Goal: Task Accomplishment & Management: Use online tool/utility

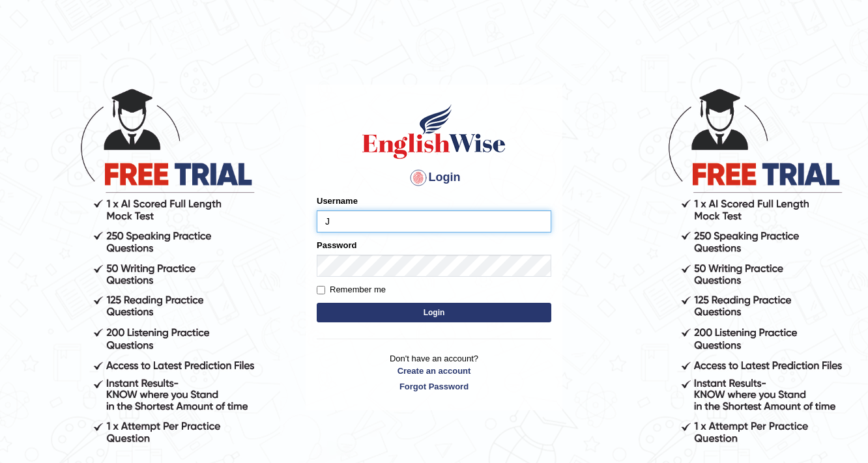
click at [412, 224] on input "J" at bounding box center [434, 221] width 235 height 22
type input "Jose01"
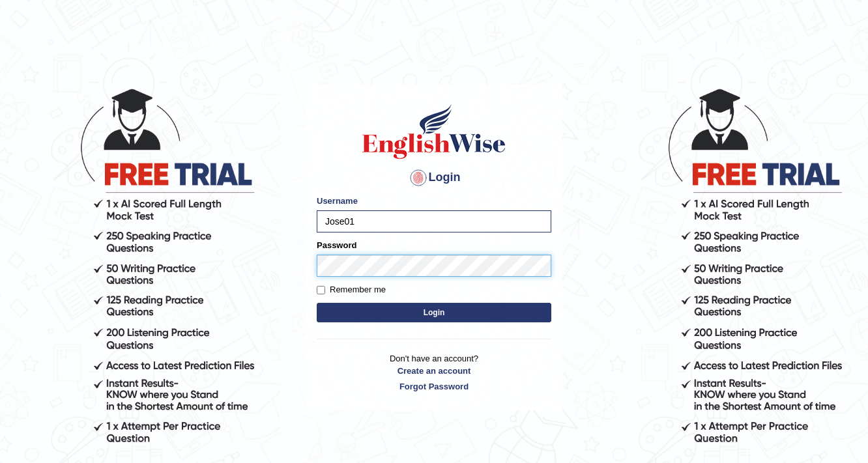
click at [317, 303] on button "Login" at bounding box center [434, 313] width 235 height 20
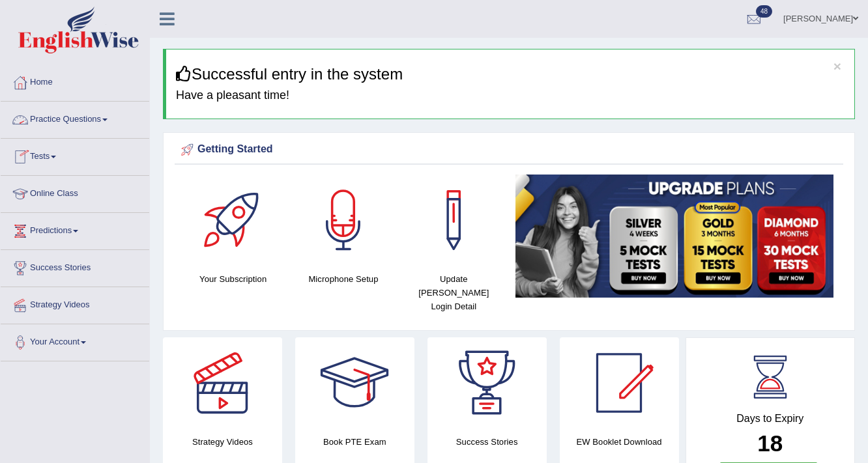
click at [107, 119] on span at bounding box center [104, 120] width 5 height 3
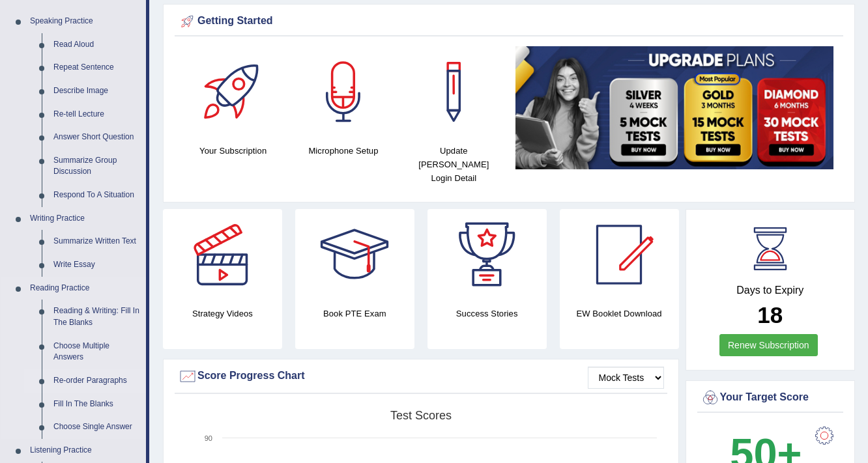
scroll to position [52, 0]
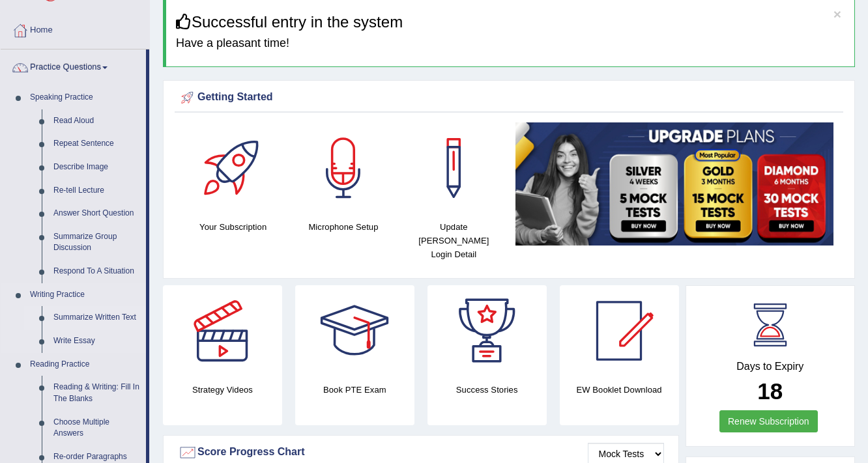
click at [103, 318] on link "Summarize Written Text" at bounding box center [97, 317] width 98 height 23
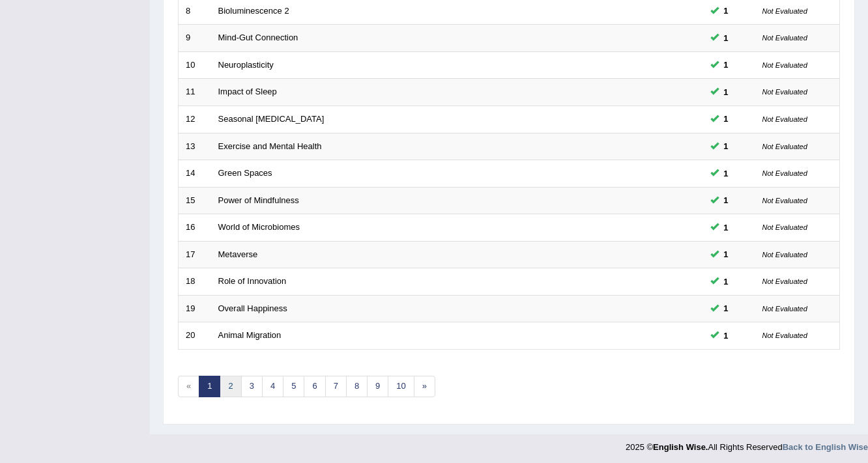
click at [229, 385] on link "2" at bounding box center [230, 386] width 21 height 21
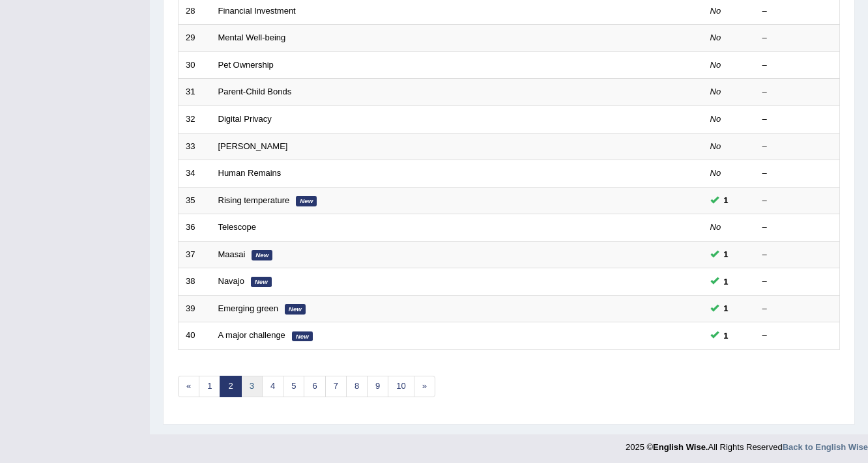
click at [250, 391] on link "3" at bounding box center [251, 386] width 21 height 21
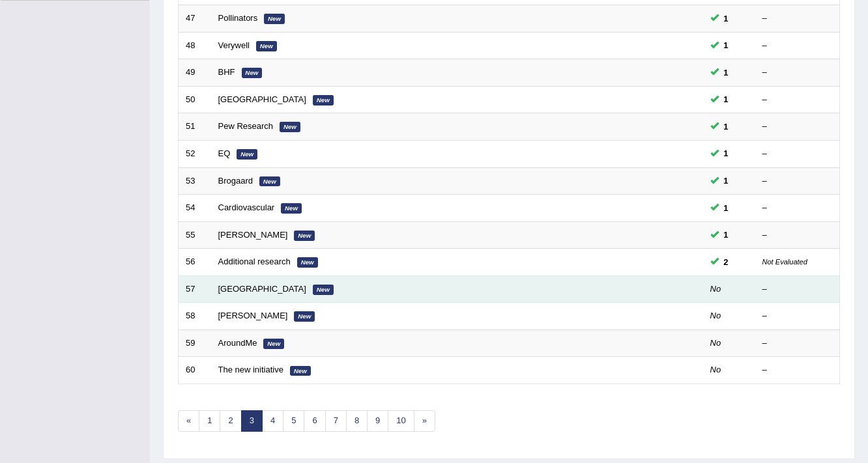
scroll to position [343, 0]
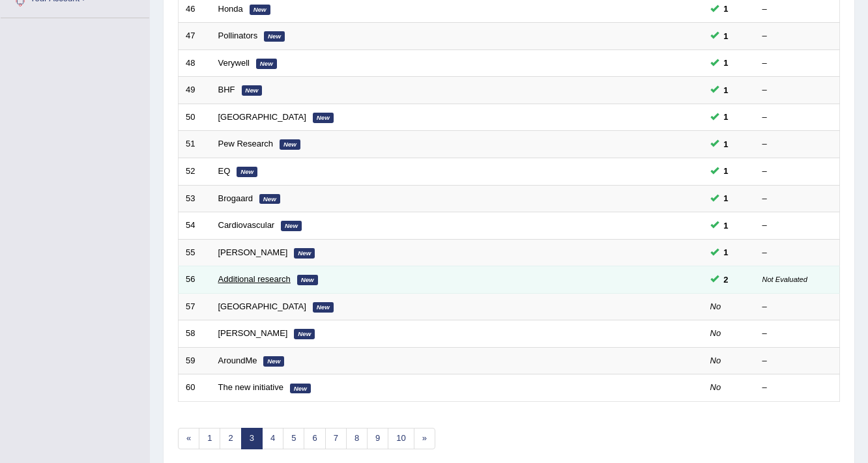
click at [266, 277] on link "Additional research" at bounding box center [254, 279] width 72 height 10
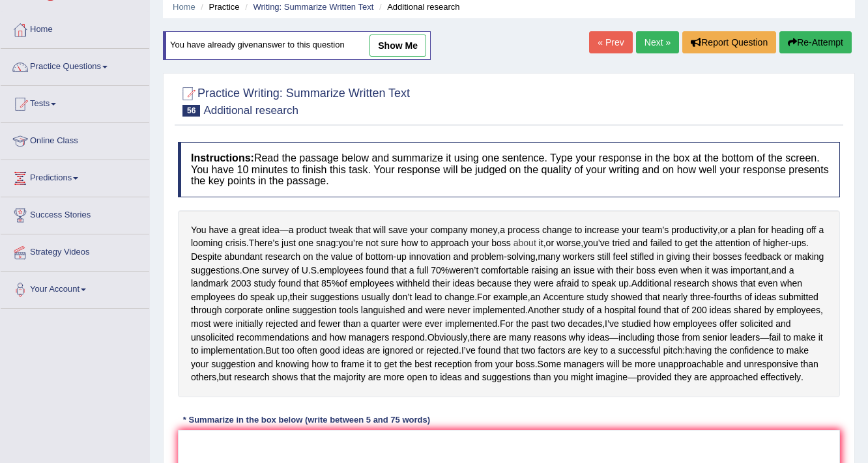
scroll to position [52, 0]
click at [396, 50] on link "show me" at bounding box center [397, 46] width 57 height 22
type textarea "The passage outline U.S. employees found that a full sevety percent, explaining…"
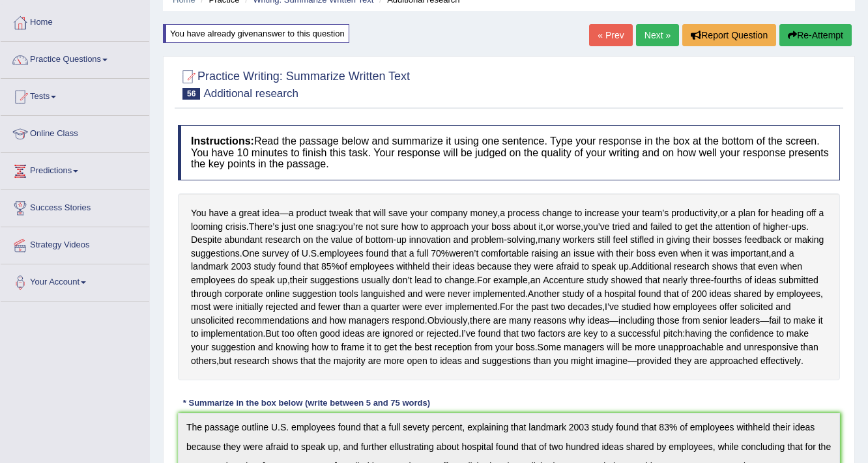
scroll to position [0, 0]
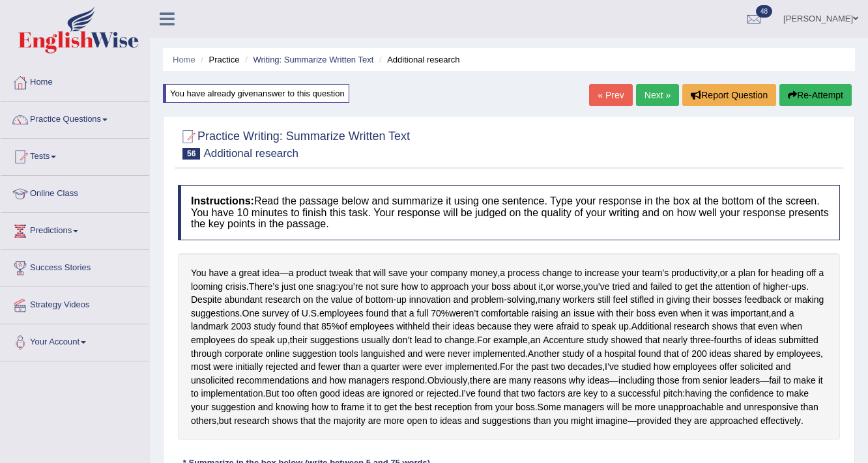
click at [810, 93] on button "Re-Attempt" at bounding box center [815, 95] width 72 height 22
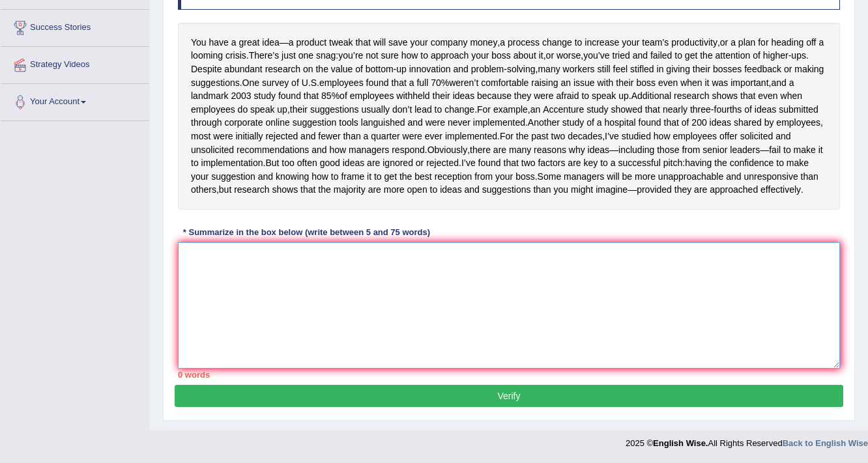
click at [500, 268] on textarea at bounding box center [509, 305] width 662 height 126
paste textarea "The passage outline U.S. employees found that a full sevety percent, explaining…"
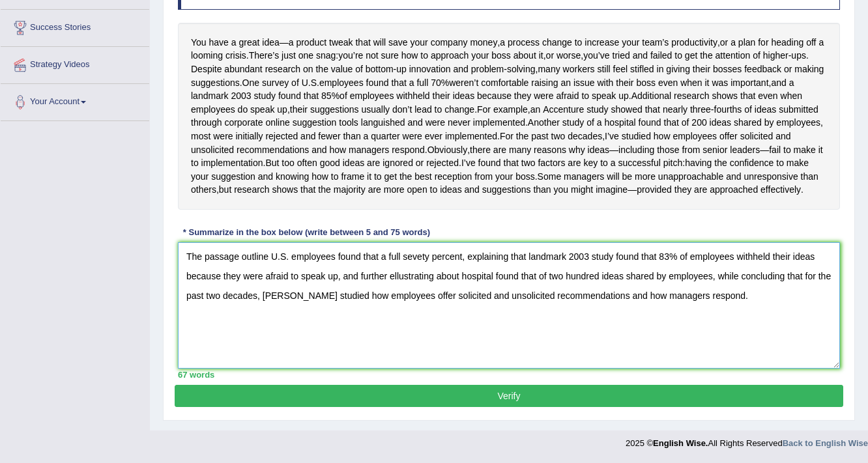
click at [290, 255] on textarea "The passage outline U.S. employees found that a full sevety percent, explaining…" at bounding box center [509, 305] width 662 height 126
click at [279, 258] on textarea "The passage outline [DEMOGRAPHIC_DATA] employees found that a full sevety perce…" at bounding box center [509, 305] width 662 height 126
click at [421, 263] on textarea "The passage outline [DEMOGRAPHIC_DATA] employees found that a full sevety perce…" at bounding box center [509, 305] width 662 height 126
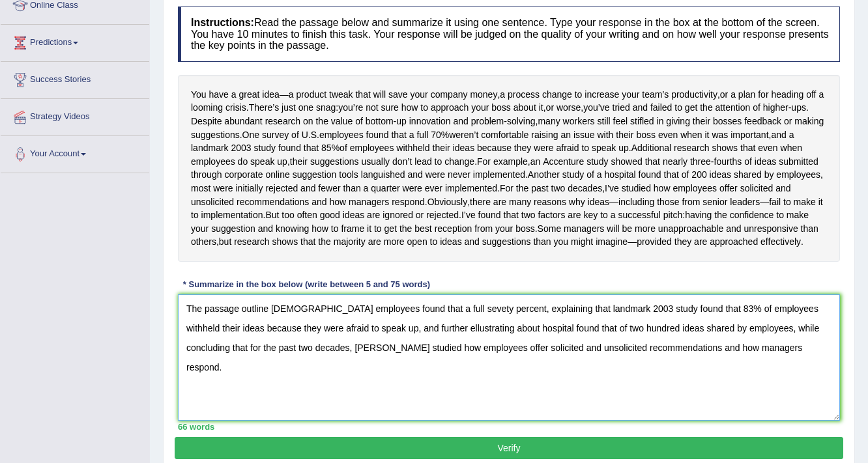
scroll to position [188, 0]
click at [268, 362] on textarea "The passage outline [DEMOGRAPHIC_DATA] employees found that a full sevety perce…" at bounding box center [509, 358] width 662 height 126
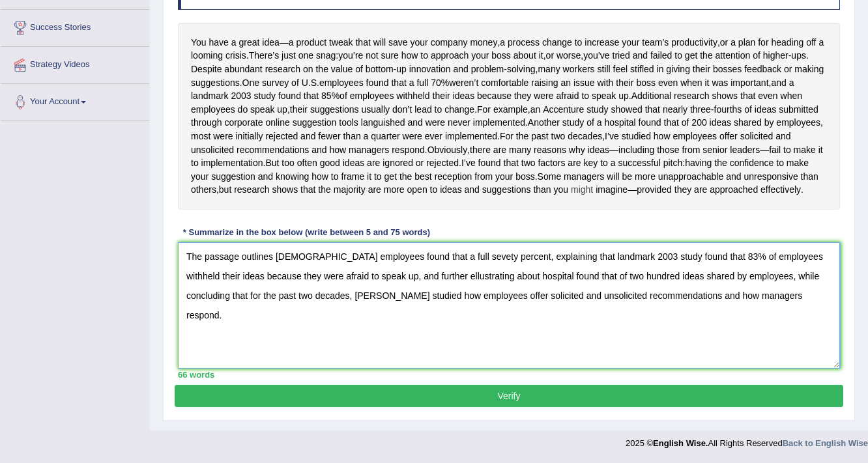
scroll to position [292, 0]
drag, startPoint x: 339, startPoint y: 279, endPoint x: 274, endPoint y: 250, distance: 70.6
click at [274, 250] on textarea "The passage outlines [DEMOGRAPHIC_DATA] employees found that a full sevety perc…" at bounding box center [509, 305] width 662 height 126
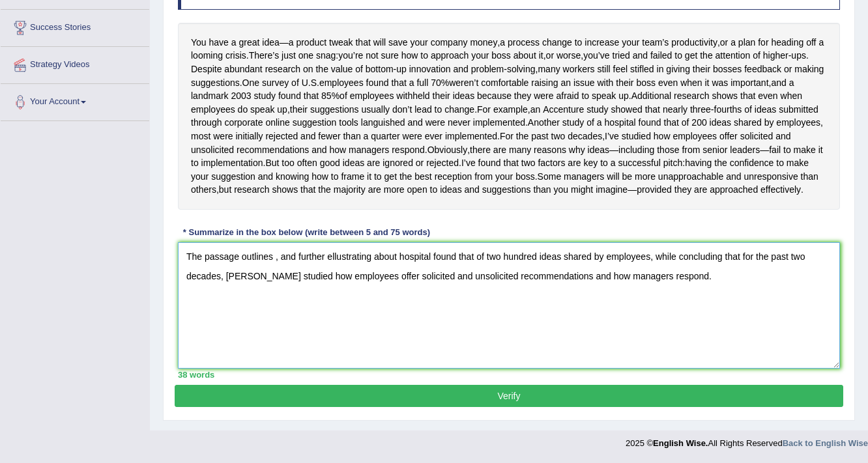
click at [373, 255] on textarea "The passage outlines , and further ellustrating about hospital found that of tw…" at bounding box center [509, 305] width 662 height 126
paste textarea "[DEMOGRAPHIC_DATA] employees found that a full sevety percent, explaining that …"
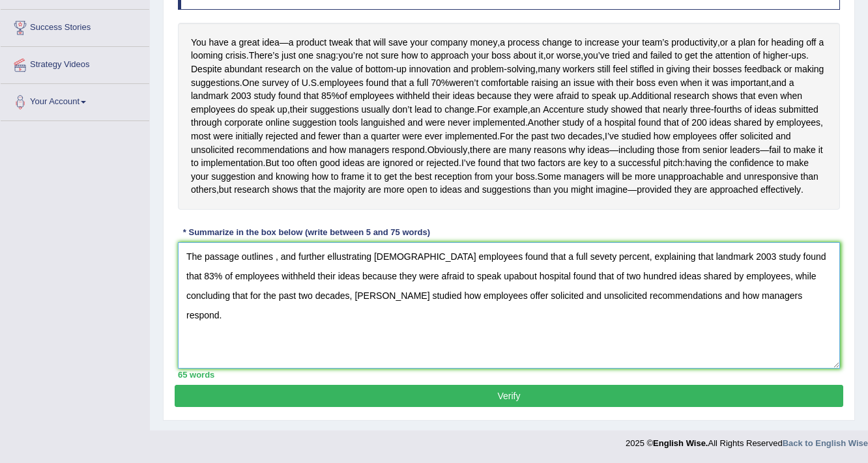
click at [279, 258] on textarea "The passage outlines , and further ellustrating [DEMOGRAPHIC_DATA] employees fo…" at bounding box center [509, 305] width 662 height 126
click at [274, 261] on textarea "The passage outlines , and further ellustrating [DEMOGRAPHIC_DATA] employees fo…" at bounding box center [509, 305] width 662 height 126
click at [275, 260] on textarea "The passage outlines , and further ellustrating [DEMOGRAPHIC_DATA] employees fo…" at bounding box center [509, 305] width 662 height 126
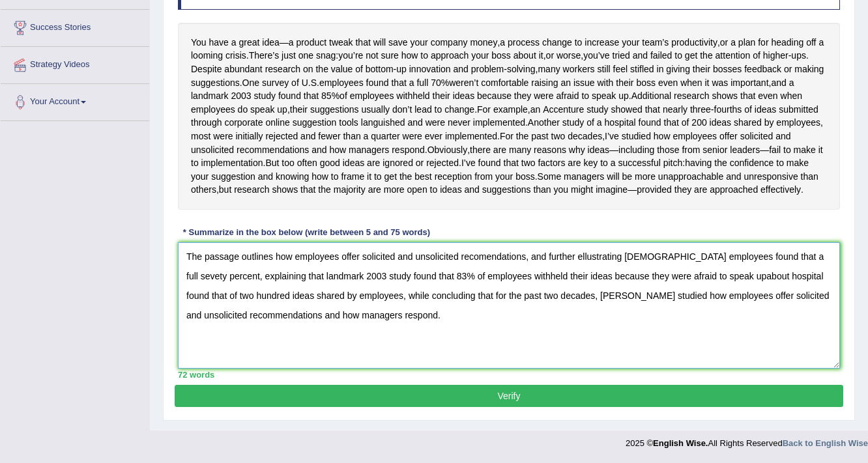
click at [478, 255] on textarea "The passage outlines how employees offer solicited and unsolicited recomendatio…" at bounding box center [509, 305] width 662 height 126
click at [532, 255] on textarea "The passage outlines how employees offer solicited and unsolicited recommendati…" at bounding box center [509, 305] width 662 height 126
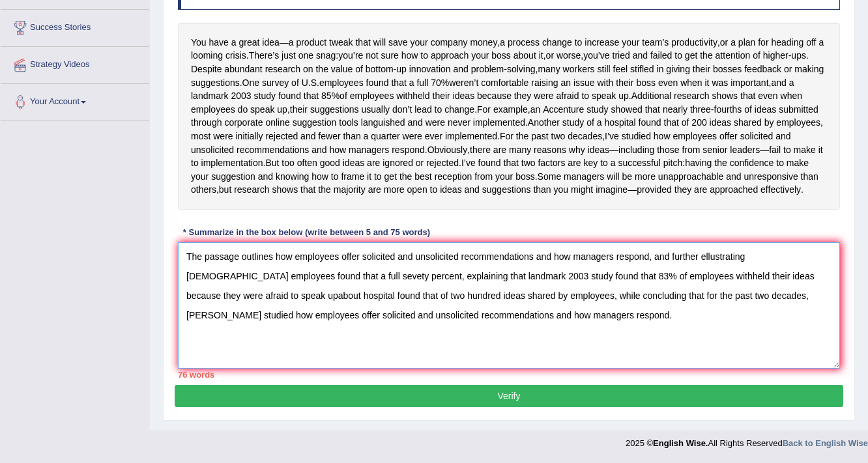
drag, startPoint x: 671, startPoint y: 257, endPoint x: 652, endPoint y: 254, distance: 19.8
click at [652, 254] on textarea "The passage outlines how employees offer solicited and unsolicited recommendati…" at bounding box center [509, 305] width 662 height 126
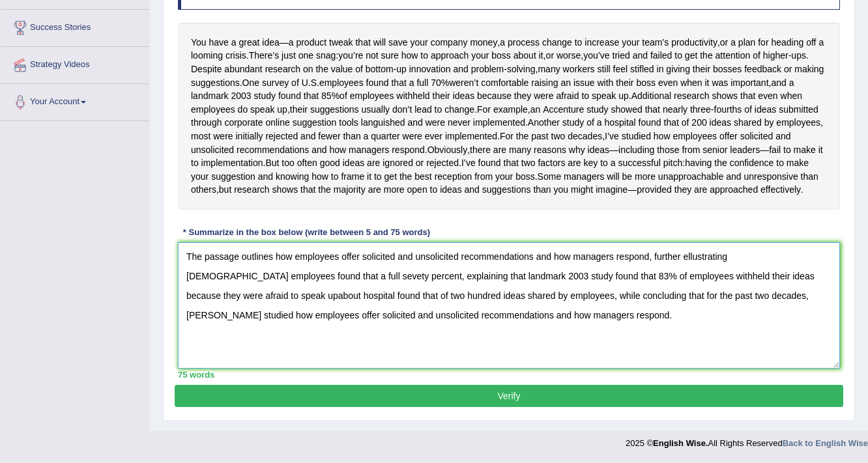
click at [688, 261] on textarea "The passage outlines how employees offer solicited and unsolicited recommendati…" at bounding box center [509, 305] width 662 height 126
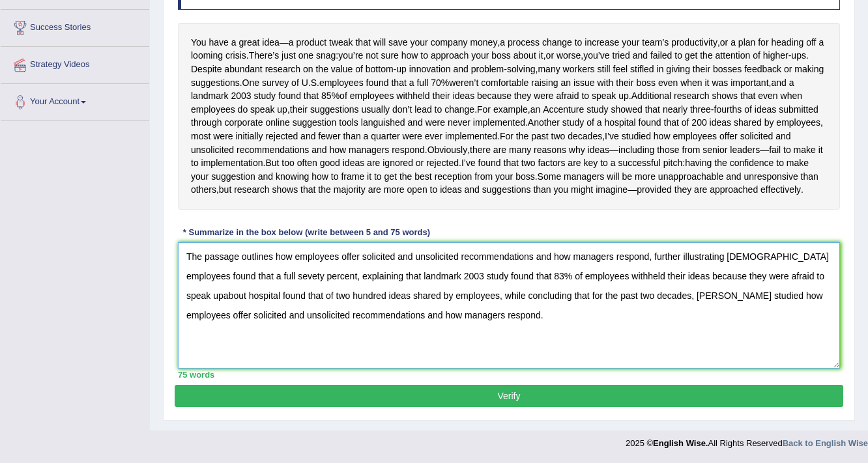
drag, startPoint x: 459, startPoint y: 279, endPoint x: 410, endPoint y: 270, distance: 49.1
click at [410, 270] on textarea "The passage outlines how employees offer solicited and unsolicited recommendati…" at bounding box center [509, 305] width 662 height 126
click at [468, 318] on textarea "The passage outlines how employees offer solicited and unsolicited recommendati…" at bounding box center [509, 305] width 662 height 126
drag, startPoint x: 370, startPoint y: 276, endPoint x: 723, endPoint y: 257, distance: 353.0
click at [723, 257] on textarea "The passage outlines how employees offer solicited and unsolicited recommendati…" at bounding box center [509, 305] width 662 height 126
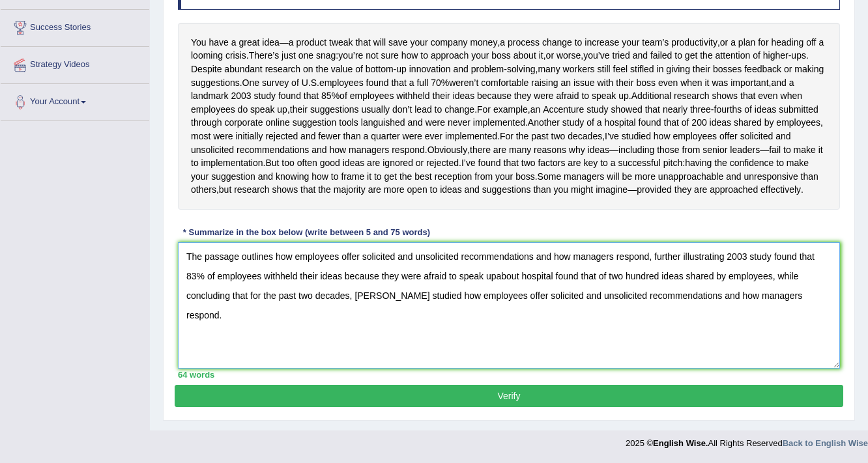
click at [727, 255] on textarea "The passage outlines how employees offer solicited and unsolicited recommendati…" at bounding box center [509, 305] width 662 height 126
click at [780, 257] on textarea "The passage outlines how employees offer solicited and unsolicited recommendati…" at bounding box center [509, 305] width 662 height 126
click at [787, 260] on textarea "The passage outlines how employees offer solicited and unsolicited recommendati…" at bounding box center [509, 305] width 662 height 126
click at [235, 278] on textarea "The passage outlines how employees offer solicited and unsolicited recommendati…" at bounding box center [509, 305] width 662 height 126
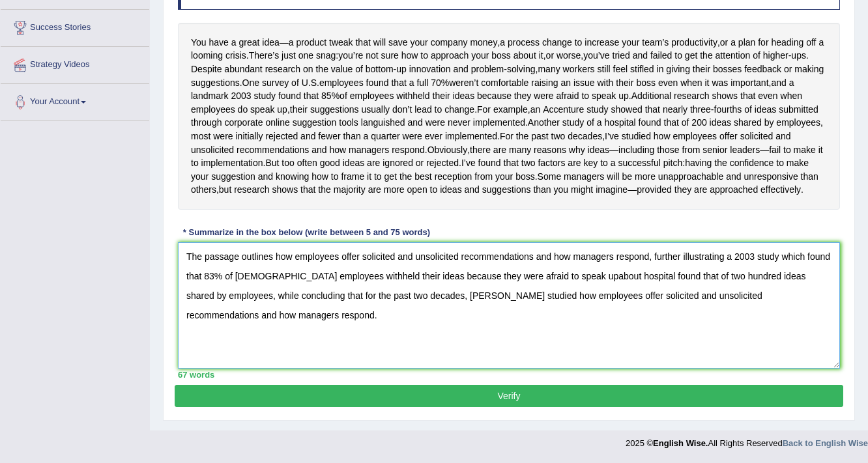
click at [530, 277] on textarea "The passage outlines how employees offer solicited and unsolicited recommendati…" at bounding box center [509, 305] width 662 height 126
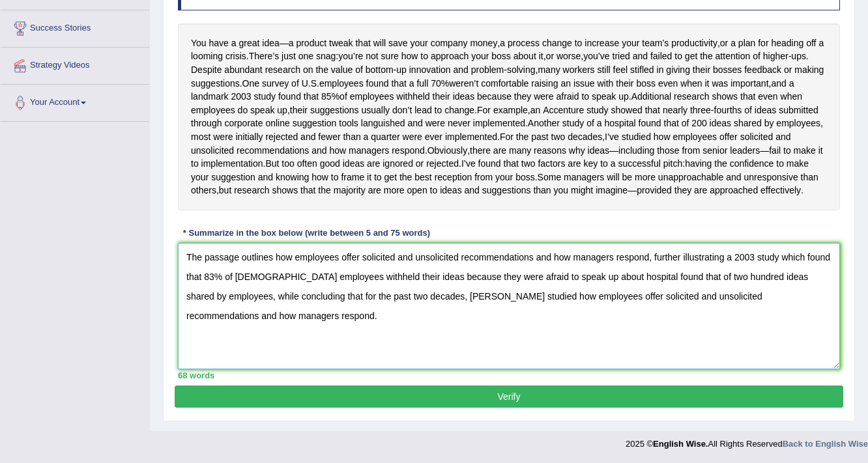
click at [212, 325] on textarea "The passage outlines how employees offer solicited and unsolicited recommendati…" at bounding box center [509, 306] width 662 height 126
drag, startPoint x: 532, startPoint y: 328, endPoint x: 809, endPoint y: 327, distance: 276.9
click at [809, 327] on textarea "The passage outlines how employees offer solicited and unsolicited recommendati…" at bounding box center [509, 306] width 662 height 126
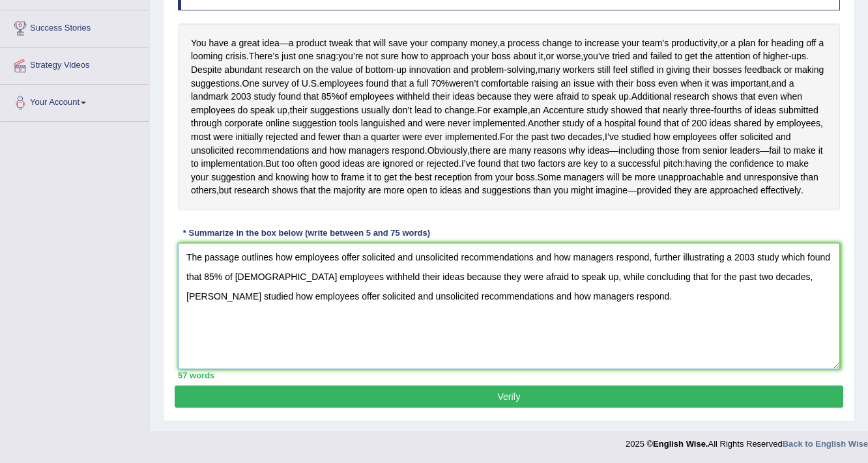
click at [648, 330] on textarea "The passage outlines how employees offer solicited and unsolicited recommendati…" at bounding box center [509, 306] width 662 height 126
drag, startPoint x: 621, startPoint y: 328, endPoint x: 716, endPoint y: 358, distance: 99.7
click at [716, 358] on textarea "The passage outlines how employees offer solicited and unsolicited recommendati…" at bounding box center [509, 306] width 662 height 126
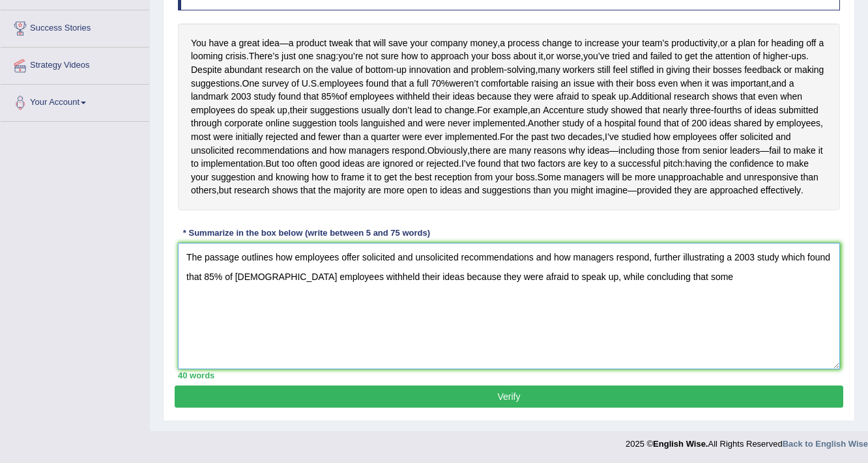
click at [618, 329] on textarea "The passage outlines how employees offer solicited and unsolicited recommendati…" at bounding box center [509, 306] width 662 height 126
click at [663, 326] on textarea "The passage outlines how employees offer solicited and unsolicited recommendati…" at bounding box center [509, 306] width 662 height 126
click at [779, 330] on textarea "The passage outlines how employees offer solicited and unsolicited recommendati…" at bounding box center [509, 306] width 662 height 126
click at [820, 323] on textarea "The passage outlines how employees offer solicited and unsolicited recommendati…" at bounding box center [509, 306] width 662 height 126
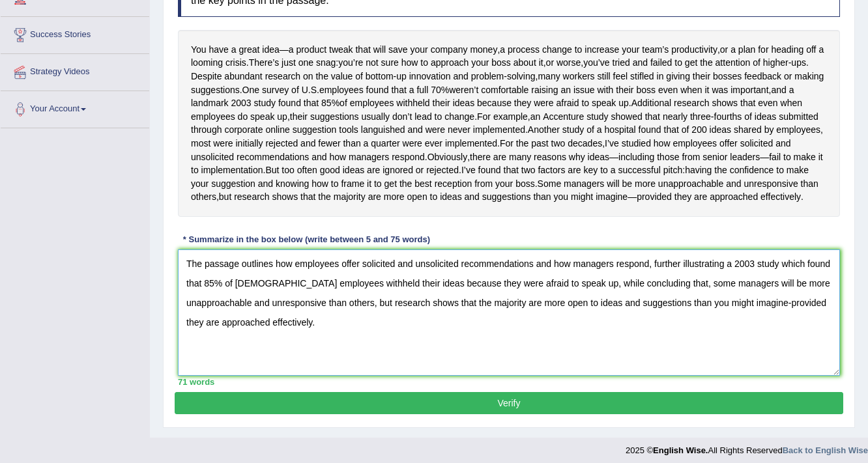
scroll to position [292, 0]
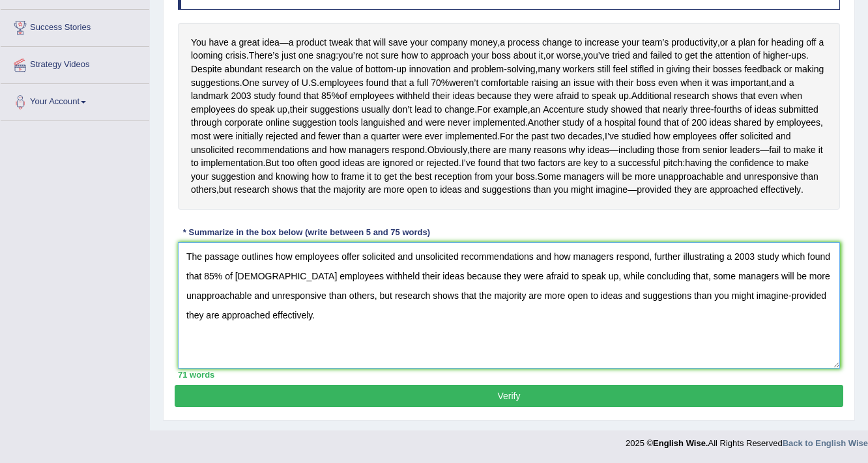
type textarea "The passage outlines how employees offer solicited and unsolicited recommendati…"
click at [649, 401] on button "Verify" at bounding box center [509, 396] width 668 height 22
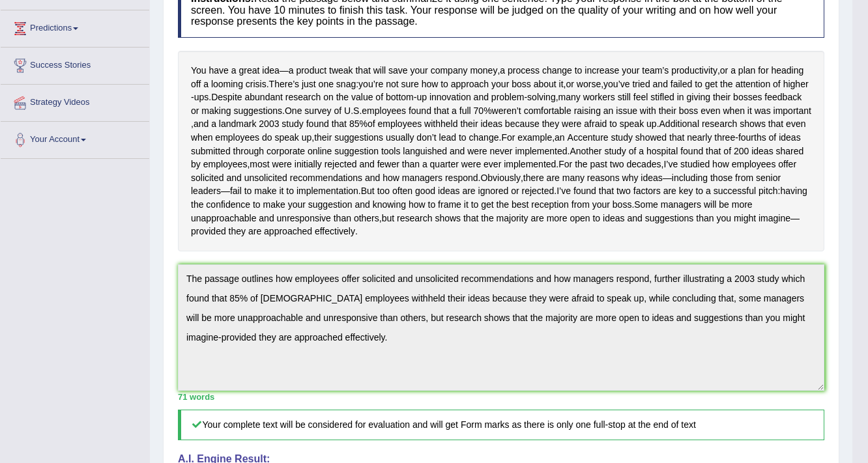
scroll to position [222, 0]
